Goal: Task Accomplishment & Management: Manage account settings

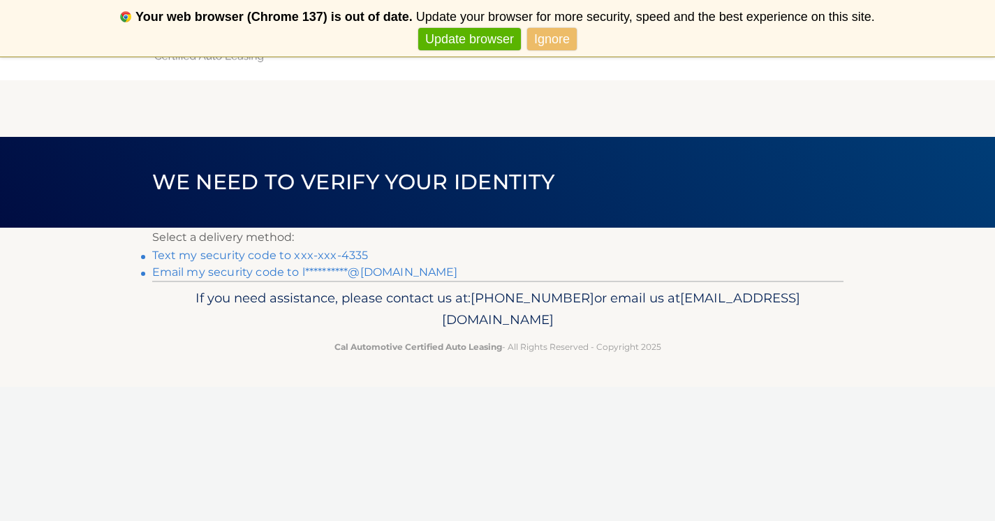
click at [350, 254] on link "Text my security code to xxx-xxx-4335" at bounding box center [260, 254] width 216 height 13
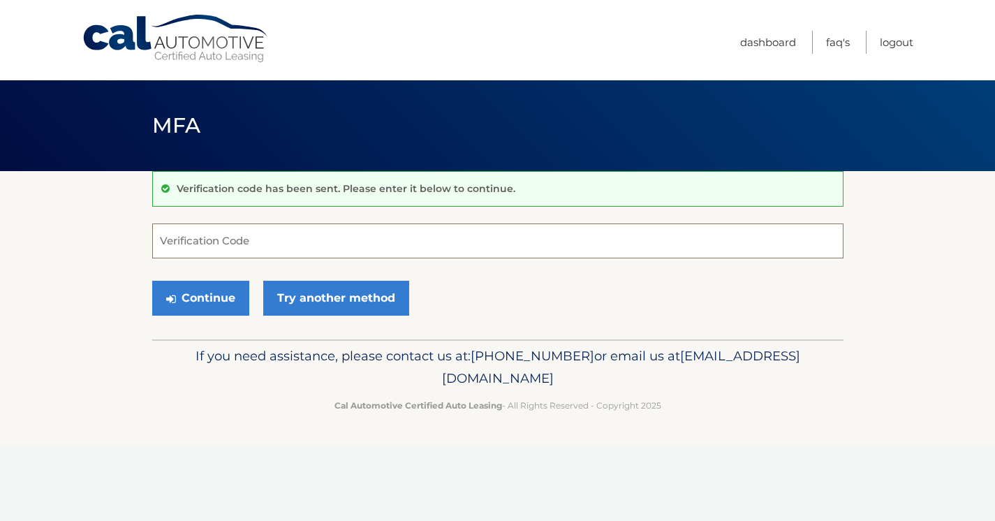
click at [342, 249] on input "Verification Code" at bounding box center [497, 240] width 691 height 35
type input "714172"
click at [216, 298] on button "Continue" at bounding box center [200, 298] width 97 height 35
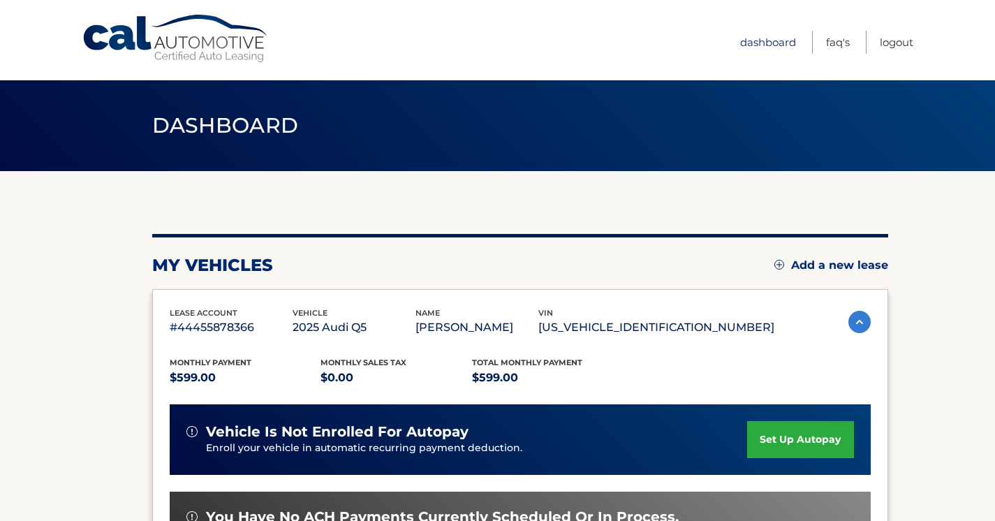
click at [774, 43] on link "Dashboard" at bounding box center [768, 42] width 56 height 23
